Goal: Navigation & Orientation: Find specific page/section

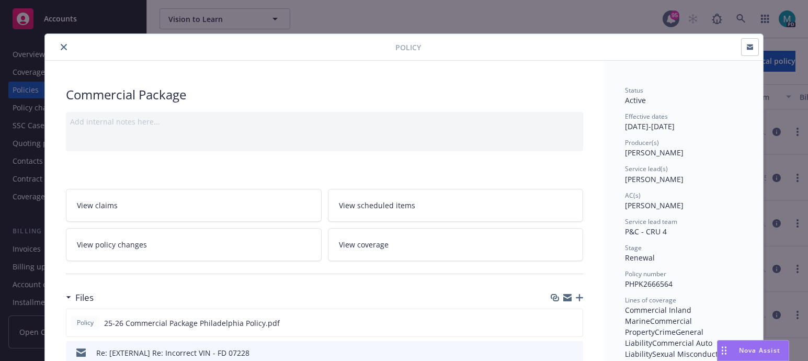
click at [61, 46] on icon "close" at bounding box center [64, 47] width 6 height 6
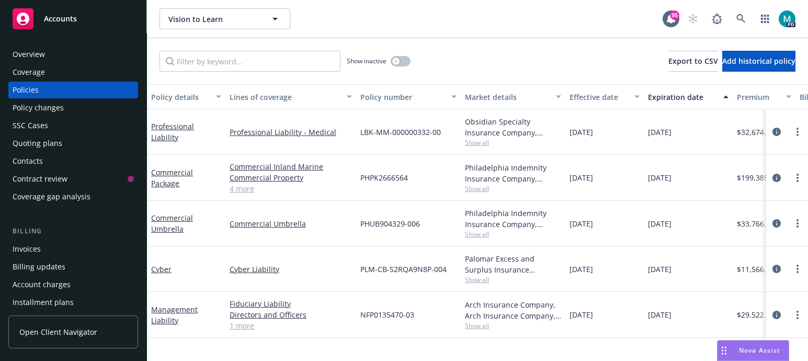
click at [63, 17] on span "Accounts" at bounding box center [60, 19] width 33 height 8
